Goal: Find specific page/section: Find specific page/section

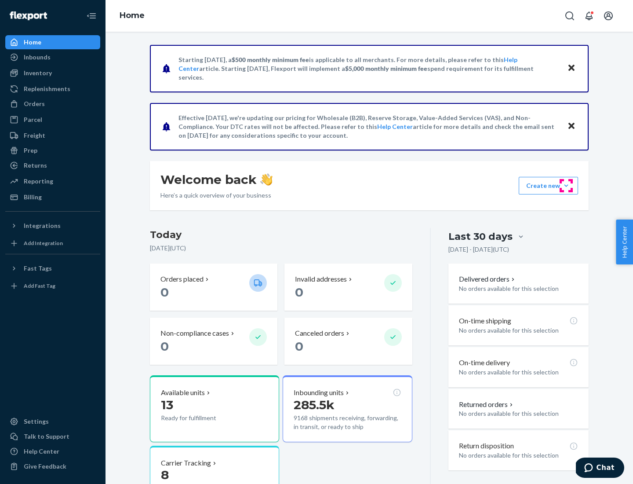
click at [566, 186] on button "Create new Create new inbound Create new order Create new product" at bounding box center [548, 186] width 59 height 18
click at [30, 150] on div "Prep" at bounding box center [31, 150] width 14 height 9
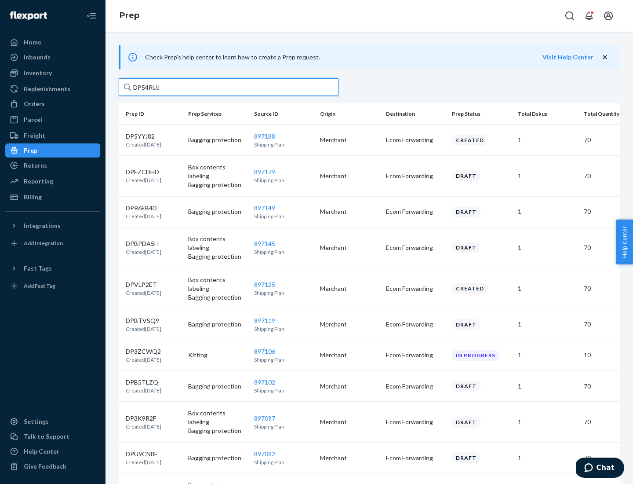
type input "DP54RUJL"
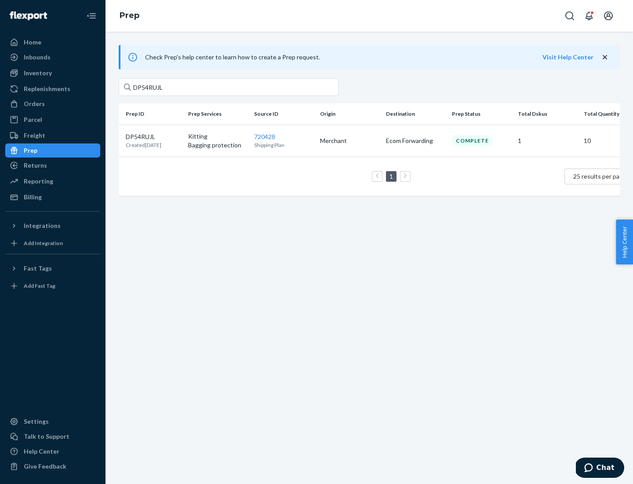
click at [153, 136] on p "DP54RUJL" at bounding box center [144, 136] width 36 height 9
